Goal: Information Seeking & Learning: Learn about a topic

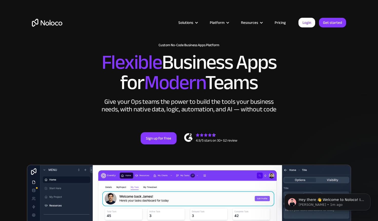
click at [277, 22] on link "Pricing" at bounding box center [280, 22] width 24 height 7
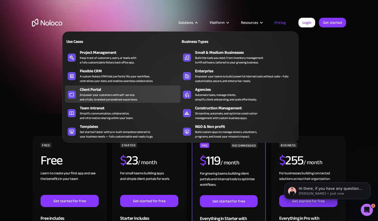
click at [127, 89] on div "Client Portal" at bounding box center [131, 89] width 103 height 6
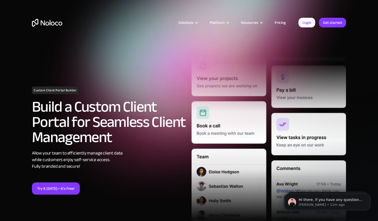
click at [278, 24] on link "Pricing" at bounding box center [280, 22] width 24 height 7
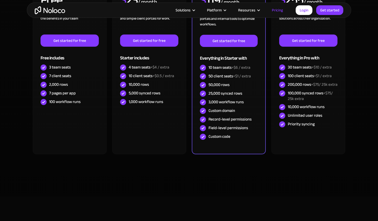
scroll to position [163, 0]
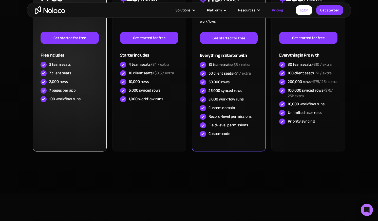
click at [97, 112] on div "FREE Free Learn to create your first app and see the benefits in your team ‍ Ge…" at bounding box center [70, 62] width 74 height 178
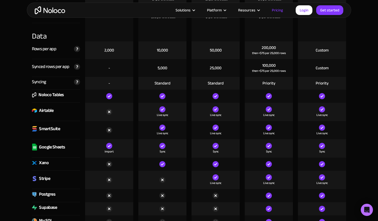
scroll to position [2134, 0]
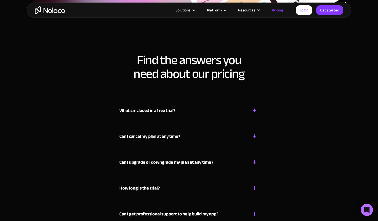
click at [220, 112] on div "What’s included in a free trial? + -" at bounding box center [188, 107] width 139 height 18
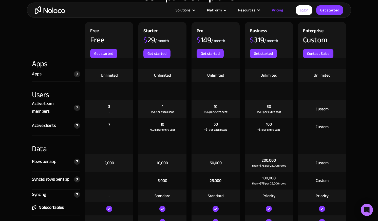
scroll to position [522, 0]
